Goal: Task Accomplishment & Management: Use online tool/utility

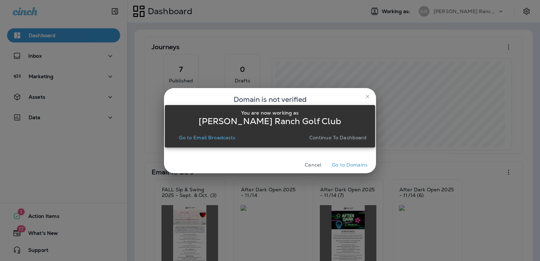
click at [203, 136] on p "Go to Email Broadcasts" at bounding box center [207, 138] width 57 height 6
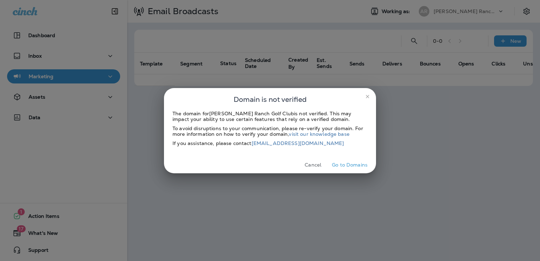
click at [309, 162] on button "Cancel" at bounding box center [313, 164] width 27 height 11
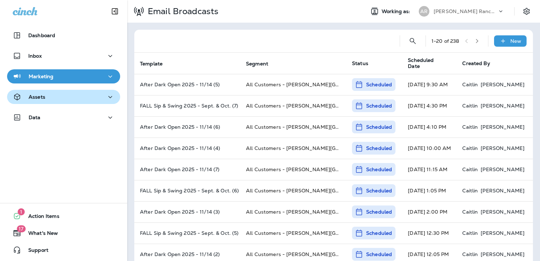
click at [77, 97] on div "Assets" at bounding box center [64, 97] width 102 height 9
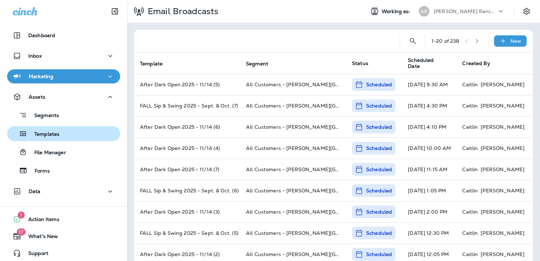
click at [81, 132] on div "Templates" at bounding box center [63, 133] width 107 height 11
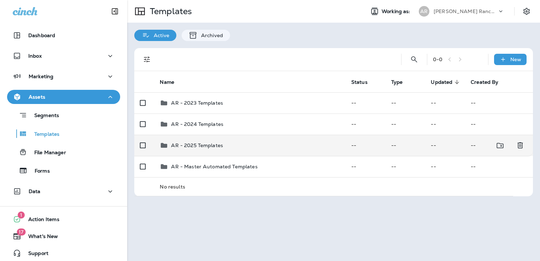
click at [232, 146] on div "AR - 2025 Templates" at bounding box center [250, 145] width 180 height 8
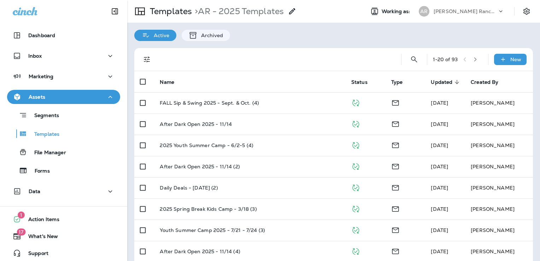
drag, startPoint x: 249, startPoint y: 75, endPoint x: 261, endPoint y: 62, distance: 18.3
click at [261, 62] on div at bounding box center [275, 59] width 230 height 23
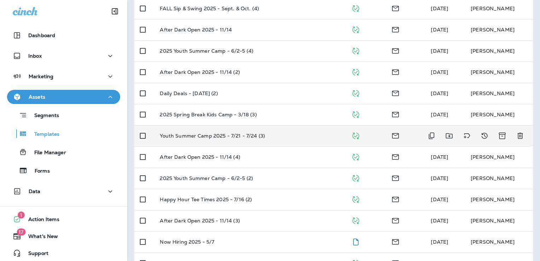
scroll to position [106, 0]
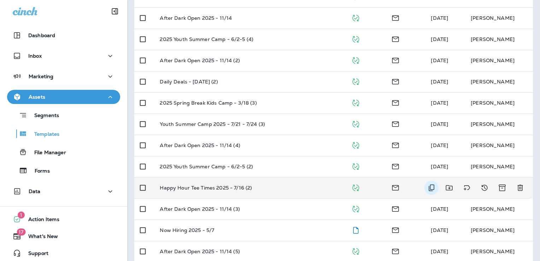
click at [427, 188] on icon "Duplicate" at bounding box center [431, 188] width 8 height 8
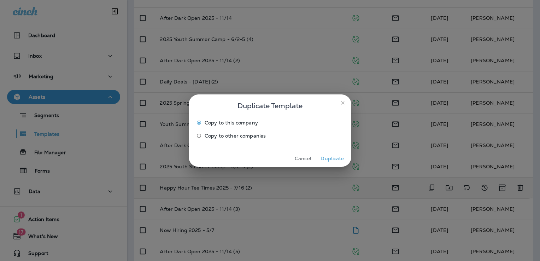
click at [339, 159] on button "Duplicate" at bounding box center [332, 158] width 27 height 11
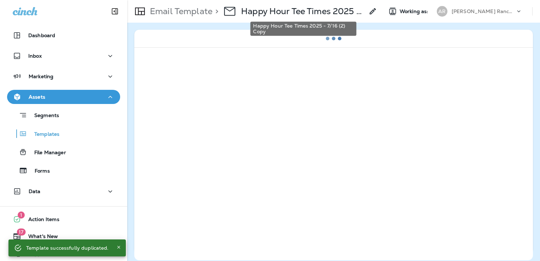
click at [329, 12] on p "Happy Hour Tee Times 2025 - 7/16 (2) Copy" at bounding box center [302, 11] width 123 height 11
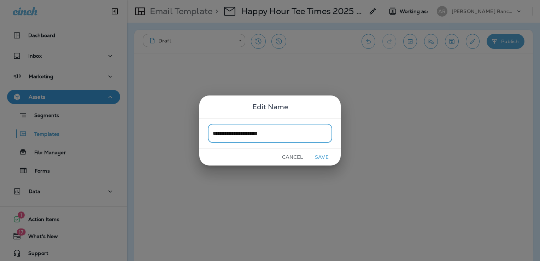
type input "**********"
click at [327, 153] on button "Save" at bounding box center [322, 157] width 27 height 11
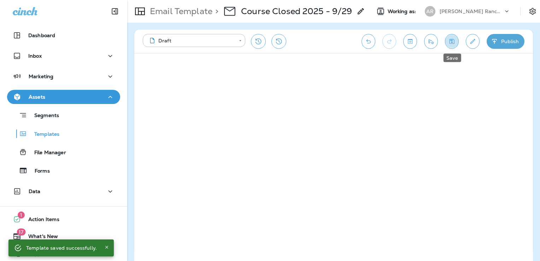
click at [454, 40] on icon "Save" at bounding box center [452, 41] width 5 height 5
click at [473, 42] on icon "Edit details" at bounding box center [473, 41] width 5 height 5
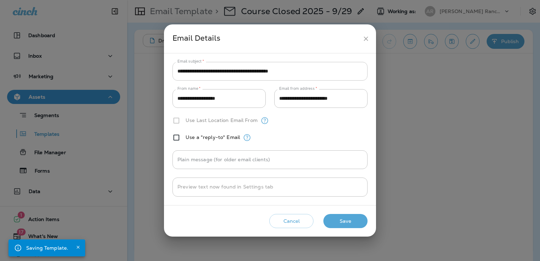
click at [242, 70] on input "**********" at bounding box center [270, 71] width 195 height 19
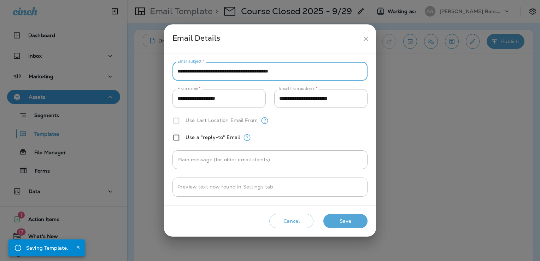
click at [242, 70] on input "**********" at bounding box center [270, 71] width 195 height 19
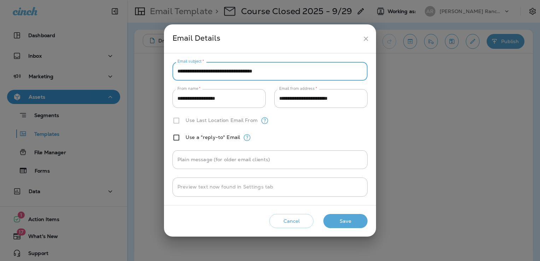
type input "**********"
drag, startPoint x: 355, startPoint y: 225, endPoint x: 361, endPoint y: 217, distance: 9.3
click at [355, 225] on button "Save" at bounding box center [346, 221] width 44 height 14
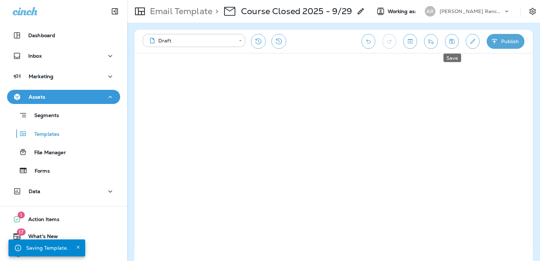
click at [448, 40] on icon "Save" at bounding box center [451, 41] width 7 height 7
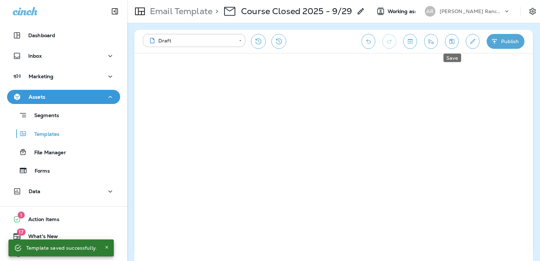
click at [451, 40] on icon "Save" at bounding box center [452, 41] width 5 height 5
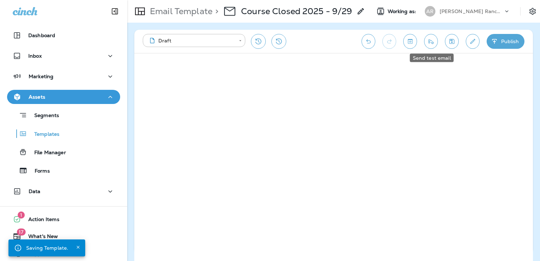
click at [429, 42] on icon "Send test email" at bounding box center [431, 41] width 5 height 5
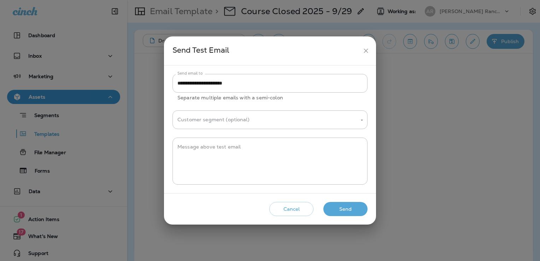
click at [353, 209] on button "Send" at bounding box center [346, 209] width 44 height 14
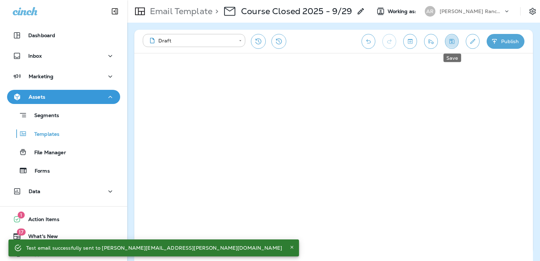
click at [451, 40] on icon "Save" at bounding box center [452, 41] width 5 height 5
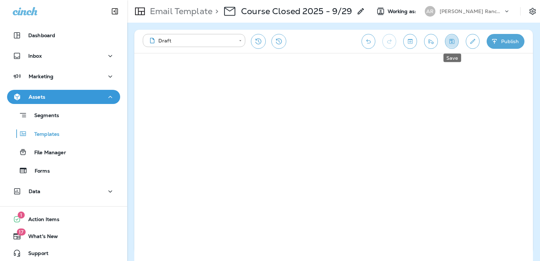
click at [454, 44] on icon "Save" at bounding box center [451, 41] width 7 height 7
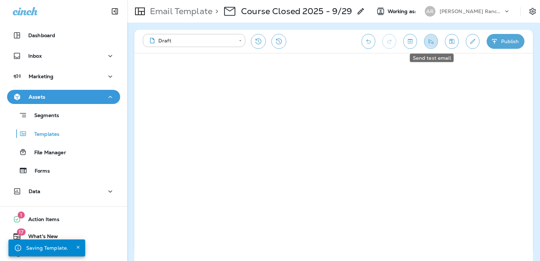
click at [433, 42] on icon "Send test email" at bounding box center [430, 41] width 7 height 7
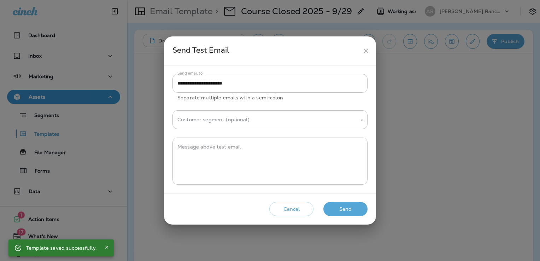
click at [347, 211] on button "Send" at bounding box center [346, 209] width 44 height 14
